Goal: Task Accomplishment & Management: Use online tool/utility

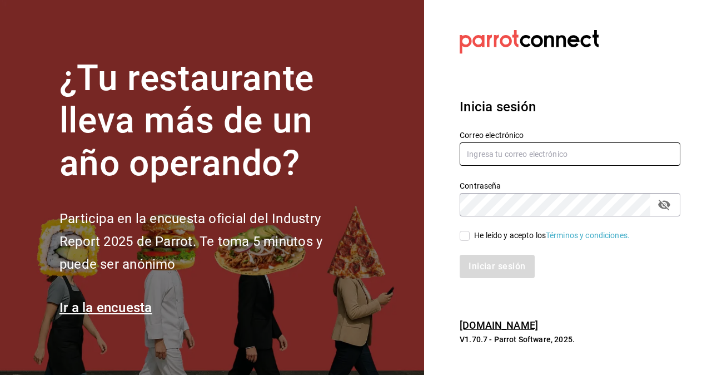
type input "restaurantmiragesanjuan@gmail.com"
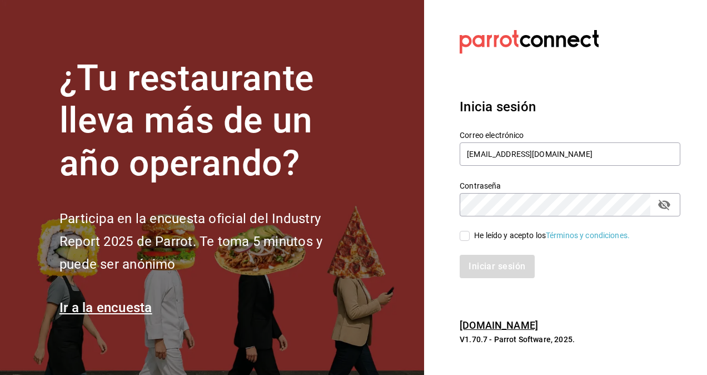
click at [460, 237] on input "He leído y acepto los Términos y condiciones." at bounding box center [465, 236] width 10 height 10
checkbox input "true"
click at [498, 262] on button "Iniciar sesión" at bounding box center [498, 266] width 76 height 23
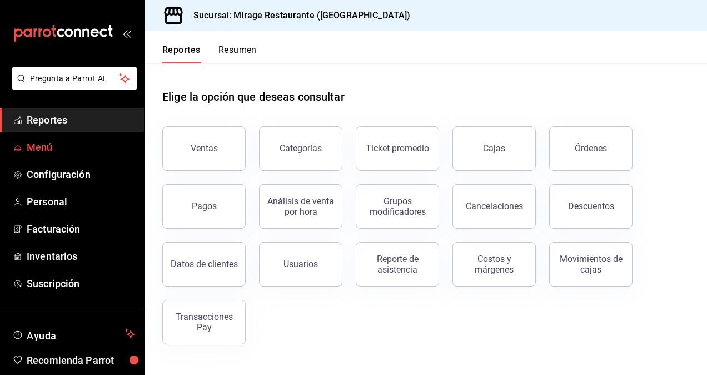
click at [52, 149] on span "Menú" at bounding box center [81, 147] width 108 height 15
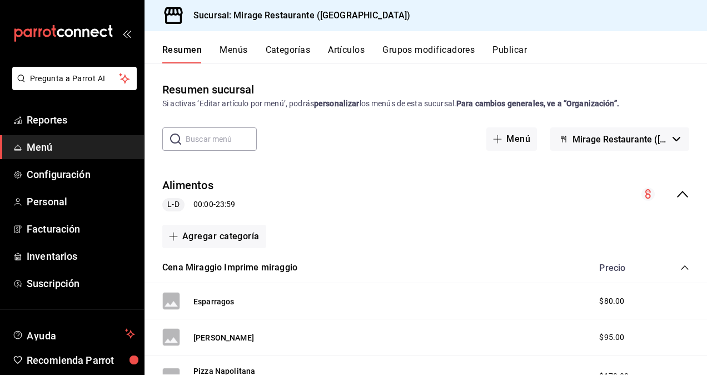
click at [428, 49] on button "Grupos modificadores" at bounding box center [428, 53] width 92 height 19
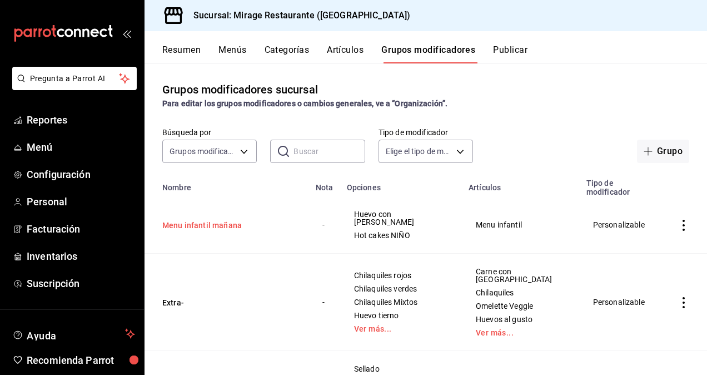
click at [217, 225] on button "Menu infantil mañana" at bounding box center [228, 225] width 133 height 11
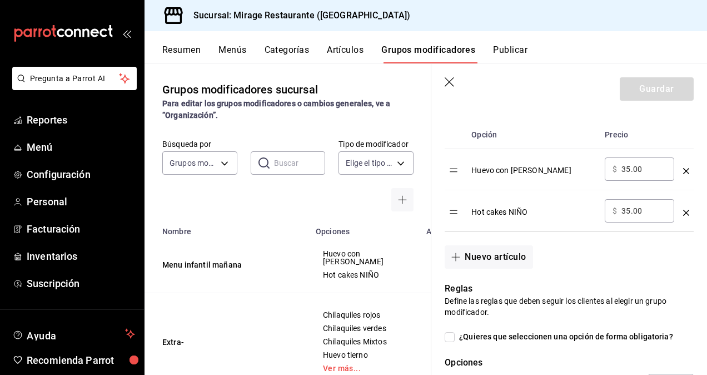
scroll to position [365, 0]
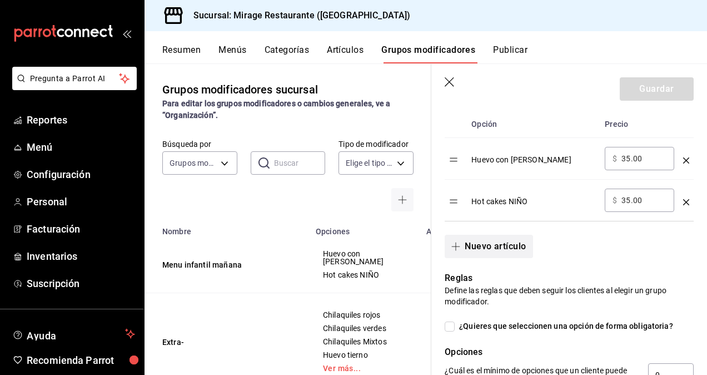
click at [474, 244] on button "Nuevo artículo" at bounding box center [489, 246] width 88 height 23
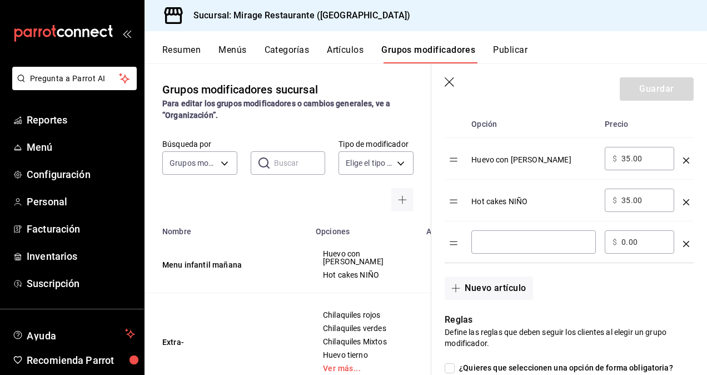
click at [504, 251] on div "​" at bounding box center [533, 241] width 125 height 23
click at [487, 243] on input "Jigo chico" at bounding box center [533, 241] width 109 height 11
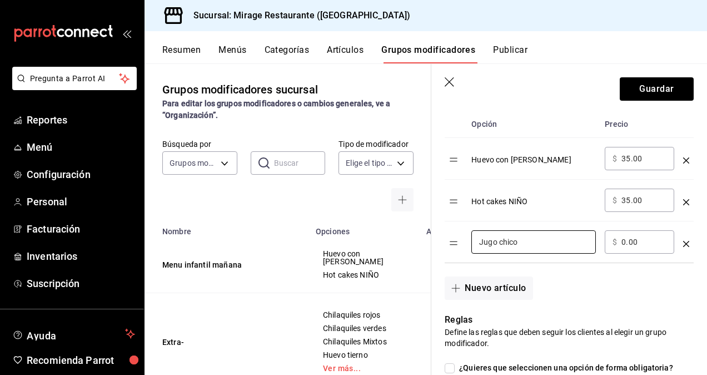
type input "Jugo chico"
click at [624, 238] on input "0.00" at bounding box center [643, 241] width 45 height 11
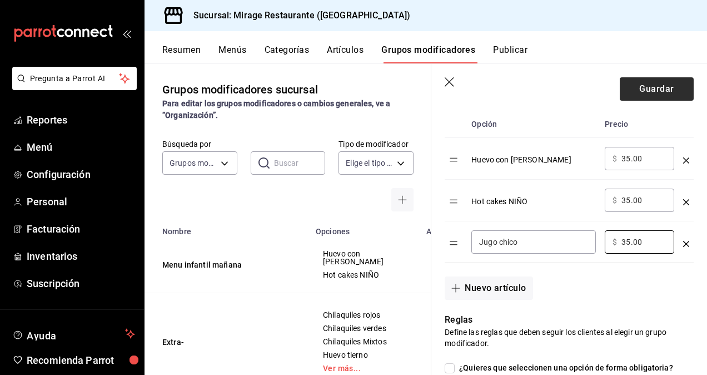
type input "35.00"
click at [649, 88] on button "Guardar" at bounding box center [657, 88] width 74 height 23
